Goal: Task Accomplishment & Management: Use online tool/utility

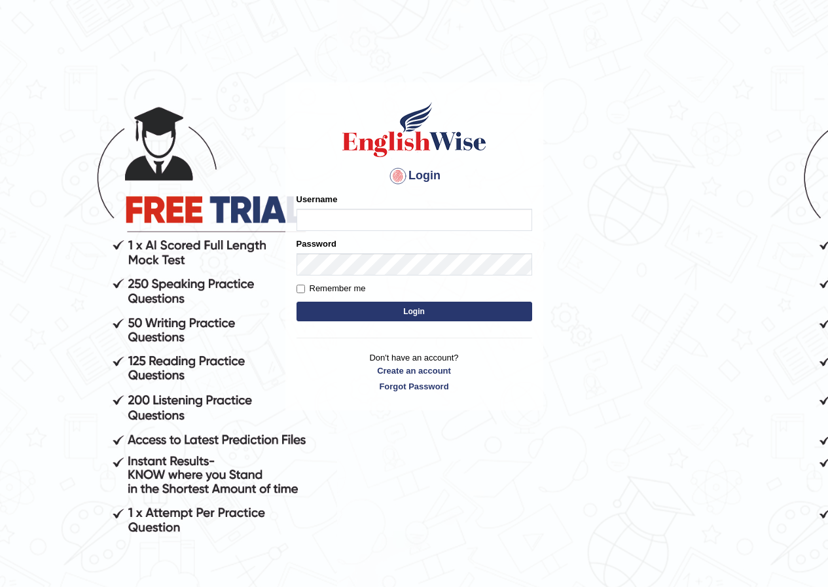
drag, startPoint x: 449, startPoint y: 214, endPoint x: 458, endPoint y: 216, distance: 9.4
click at [449, 214] on input "Username" at bounding box center [414, 220] width 236 height 22
type input "Ridhima1"
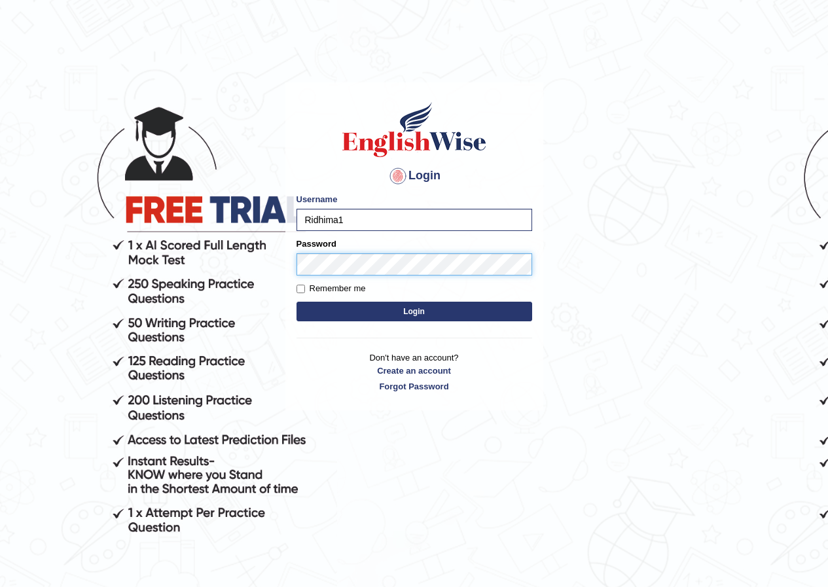
click at [296, 302] on button "Login" at bounding box center [414, 312] width 236 height 20
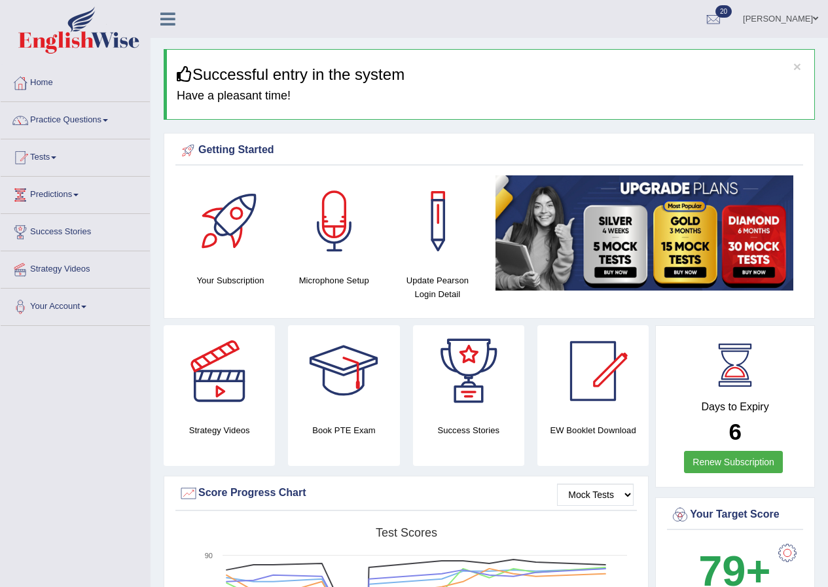
click at [46, 145] on link "Tests" at bounding box center [75, 155] width 149 height 33
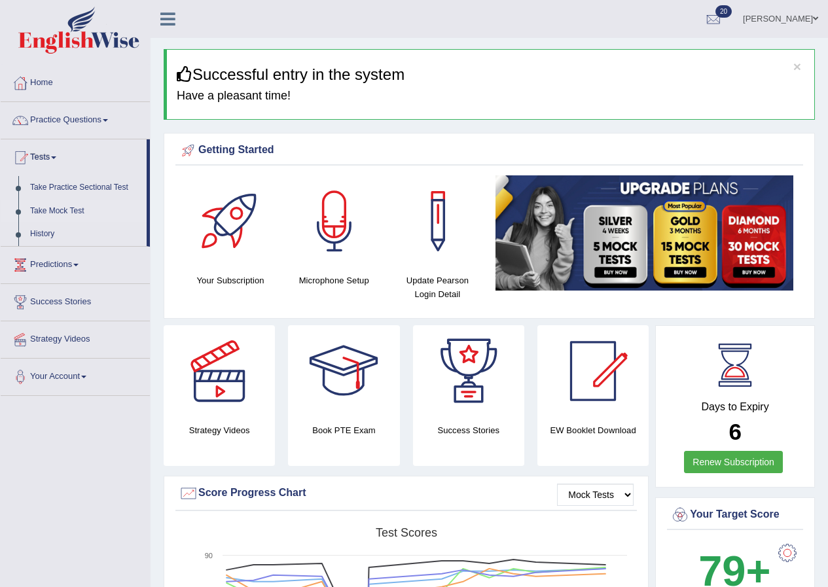
click at [60, 210] on link "Take Mock Test" at bounding box center [85, 212] width 122 height 24
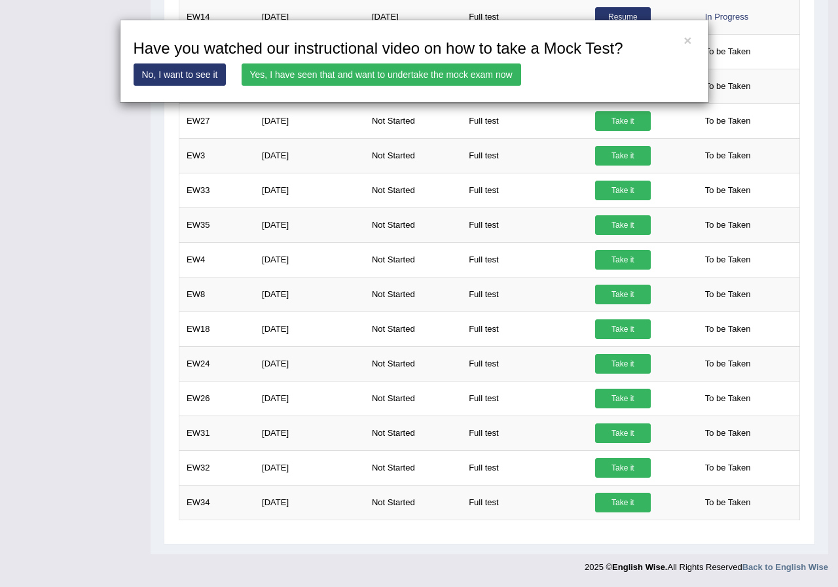
click at [403, 73] on link "Yes, I have seen that and want to undertake the mock exam now" at bounding box center [380, 74] width 279 height 22
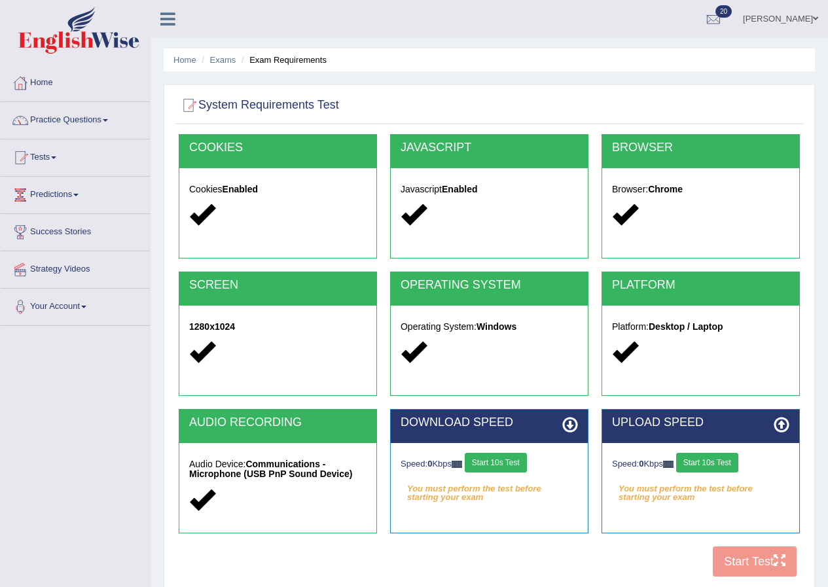
click at [508, 461] on button "Start 10s Test" at bounding box center [496, 463] width 62 height 20
click at [722, 459] on button "Start 10s Test" at bounding box center [707, 463] width 62 height 20
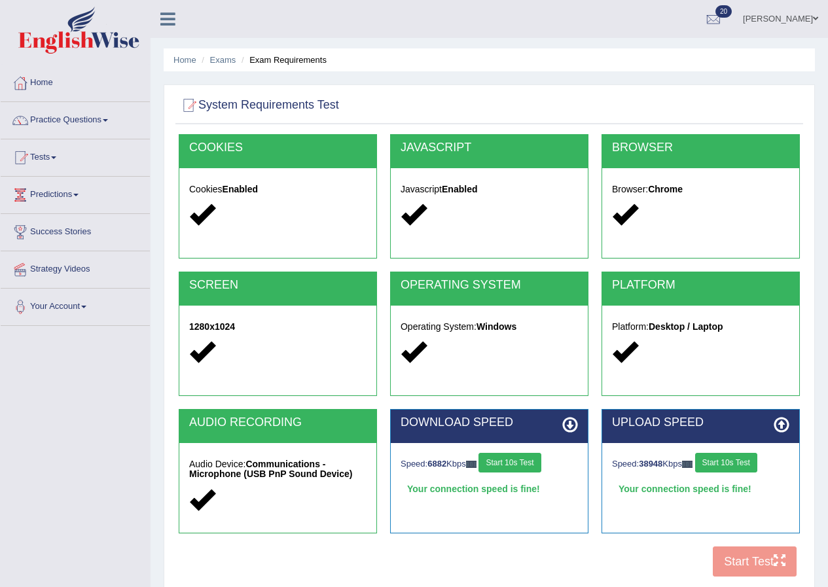
click at [751, 465] on button "Start 10s Test" at bounding box center [726, 463] width 62 height 20
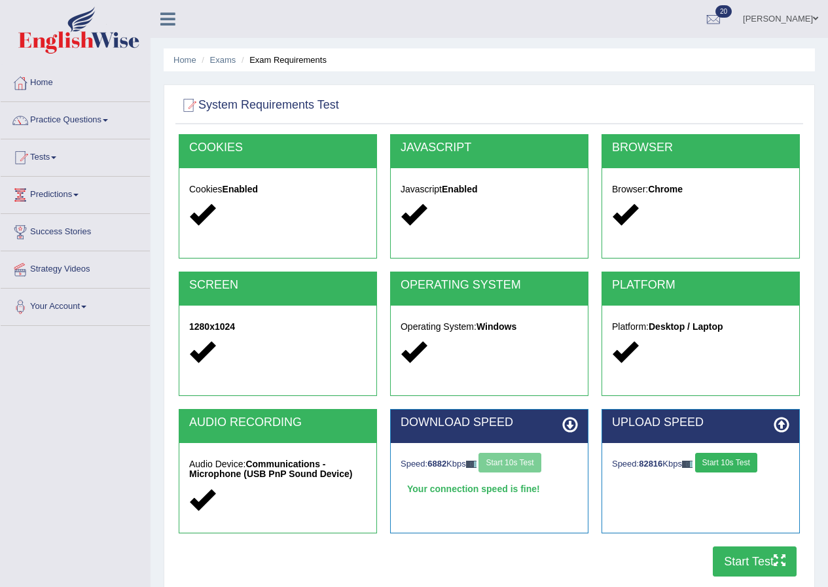
click at [739, 552] on button "Start Test" at bounding box center [755, 561] width 84 height 30
click at [762, 555] on button "Start Test" at bounding box center [755, 561] width 84 height 30
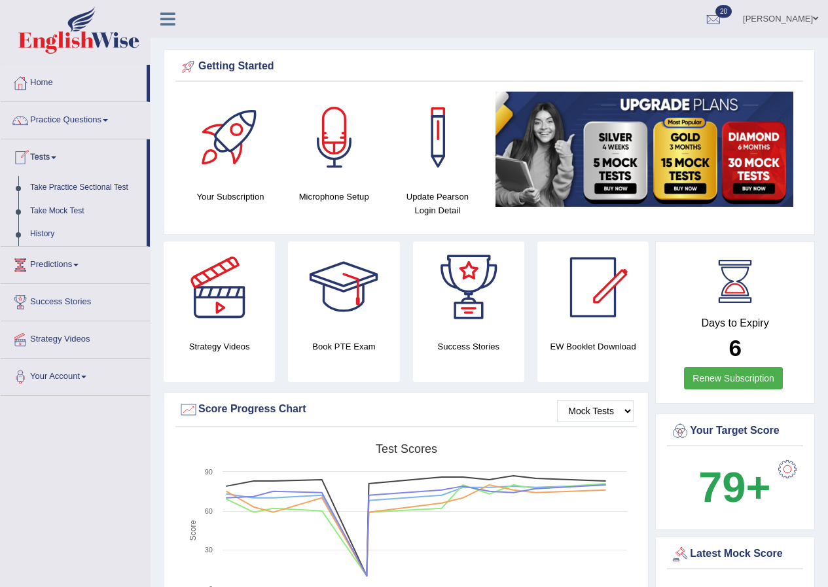
click at [62, 211] on link "Take Mock Test" at bounding box center [85, 212] width 122 height 24
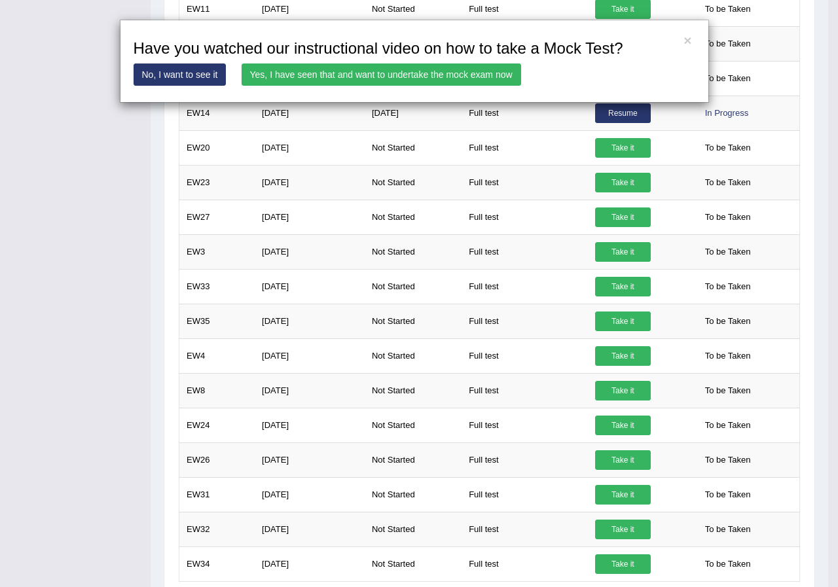
click at [367, 75] on link "Yes, I have seen that and want to undertake the mock exam now" at bounding box center [380, 74] width 279 height 22
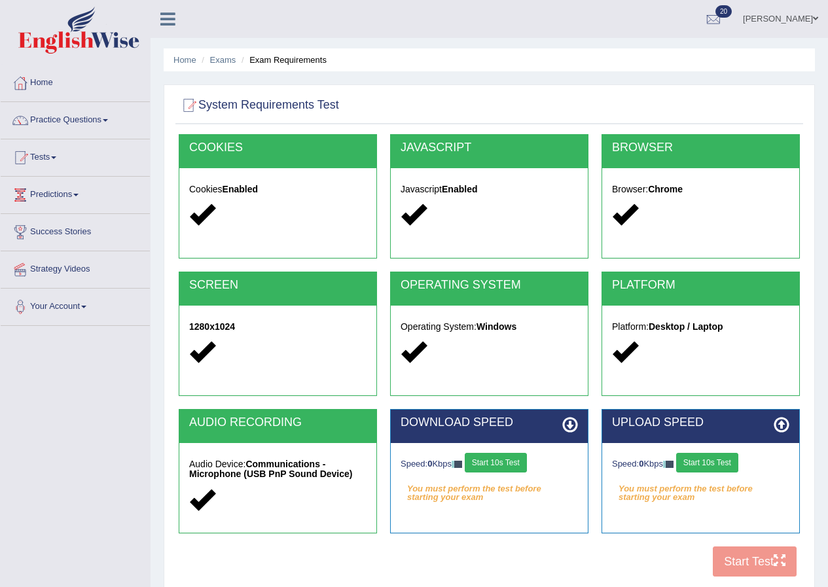
click at [512, 461] on button "Start 10s Test" at bounding box center [496, 463] width 62 height 20
click at [730, 462] on button "Start 10s Test" at bounding box center [707, 463] width 62 height 20
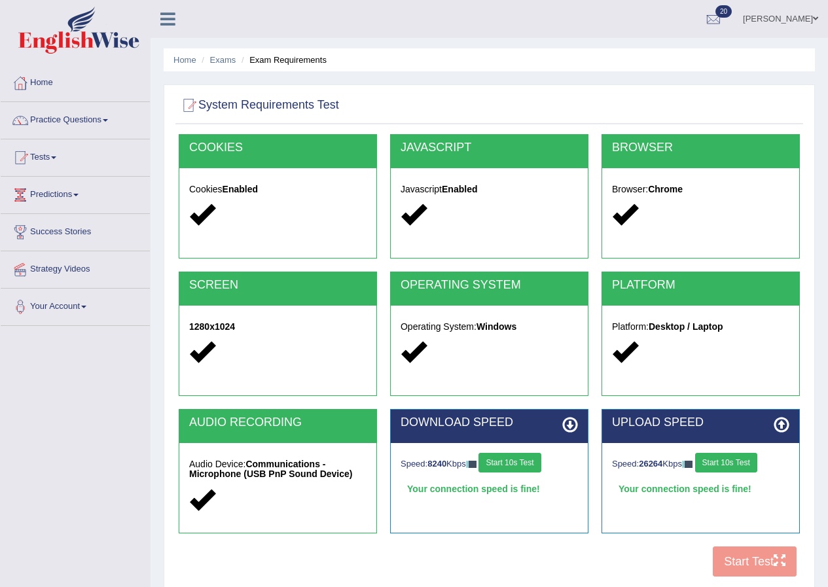
click at [751, 463] on button "Start 10s Test" at bounding box center [726, 463] width 62 height 20
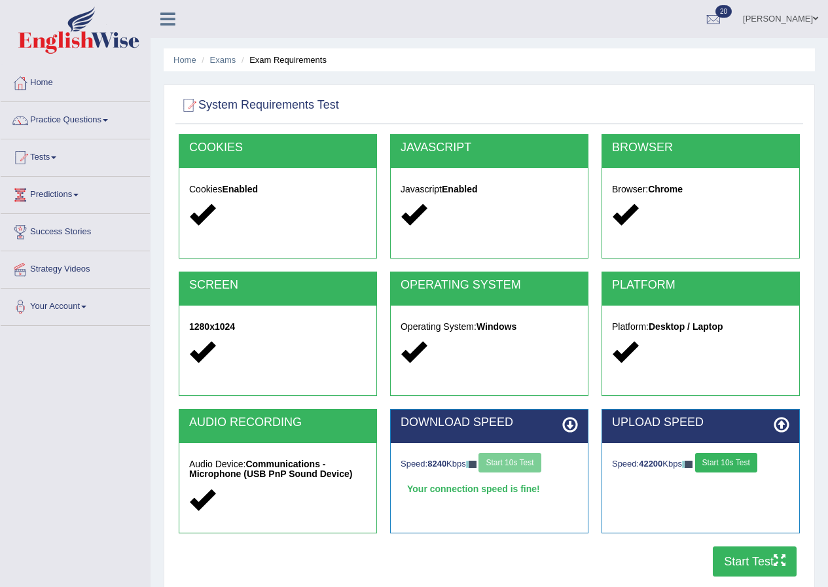
click at [763, 565] on button "Start Test" at bounding box center [755, 561] width 84 height 30
